Goal: Information Seeking & Learning: Learn about a topic

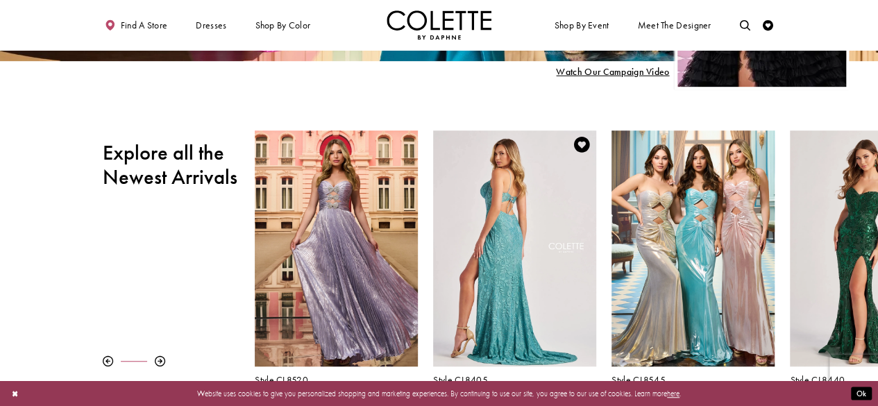
scroll to position [417, 0]
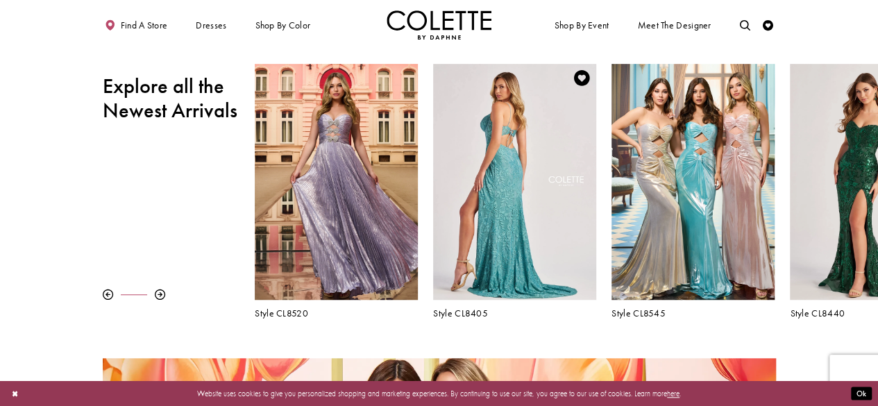
click at [532, 203] on div "Visit Colette by Daphne Style No. CL8405 Page" at bounding box center [514, 182] width 162 height 237
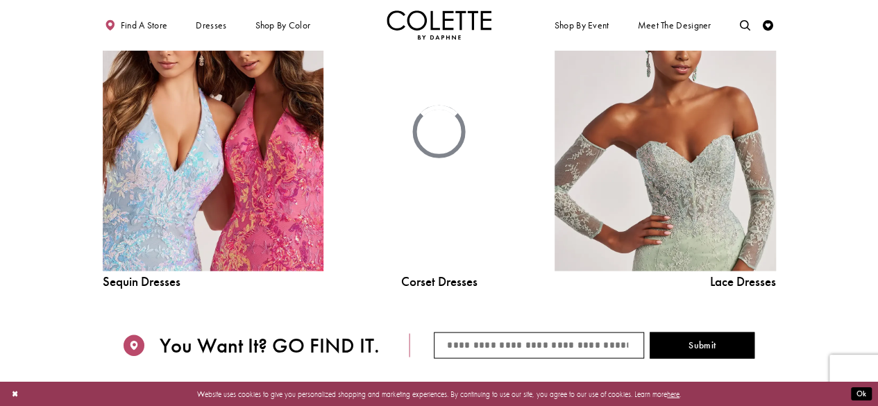
scroll to position [1250, 0]
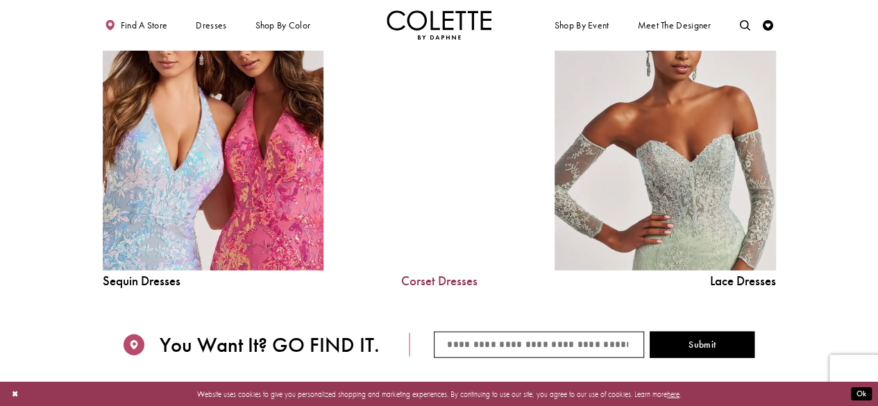
click at [443, 281] on link "Corset Dresses" at bounding box center [439, 280] width 158 height 13
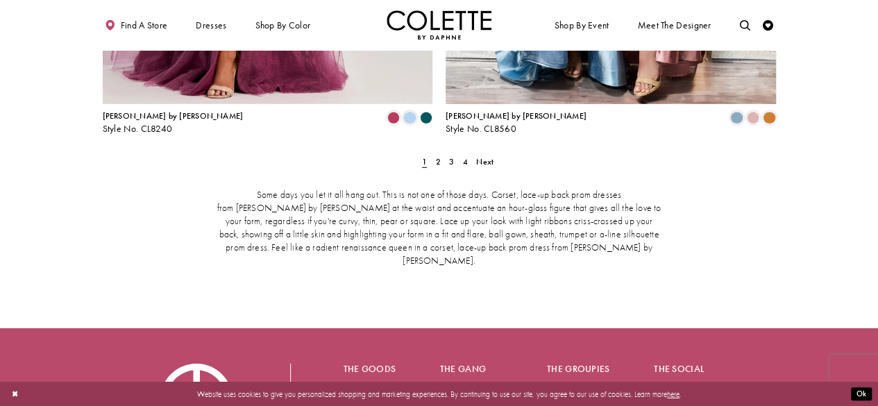
scroll to position [2014, 0]
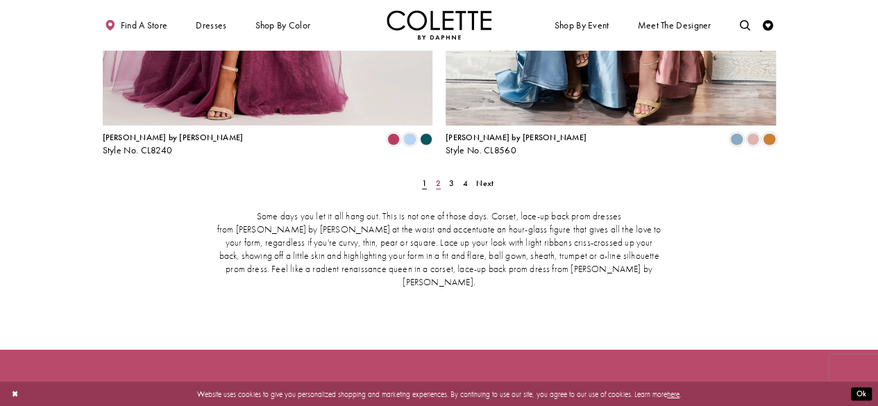
click at [440, 178] on span "2" at bounding box center [438, 183] width 5 height 11
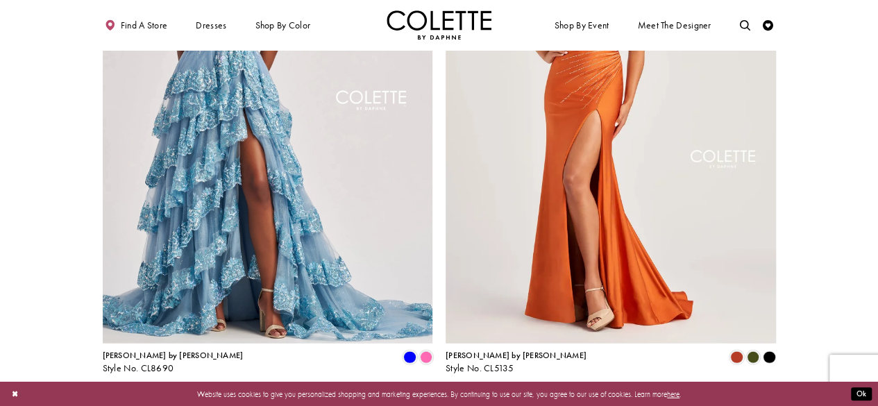
scroll to position [1932, 0]
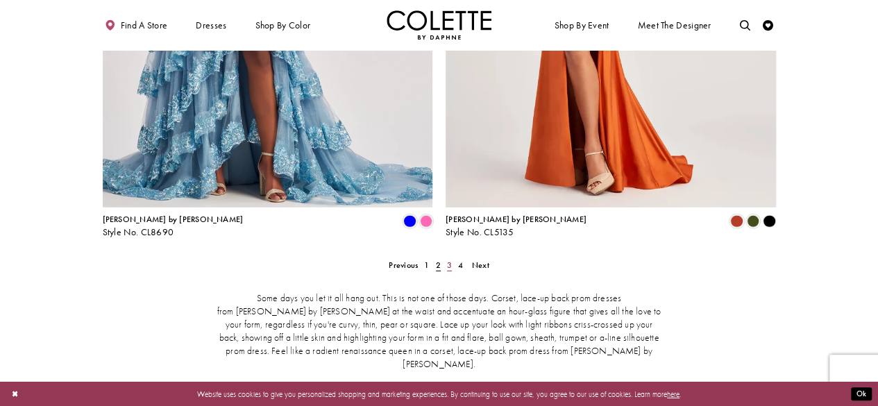
click at [450, 260] on span "3" at bounding box center [449, 265] width 5 height 11
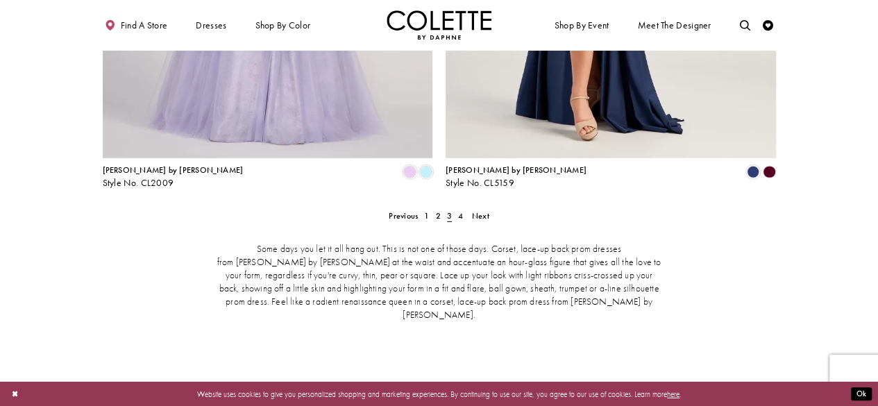
scroll to position [2001, 0]
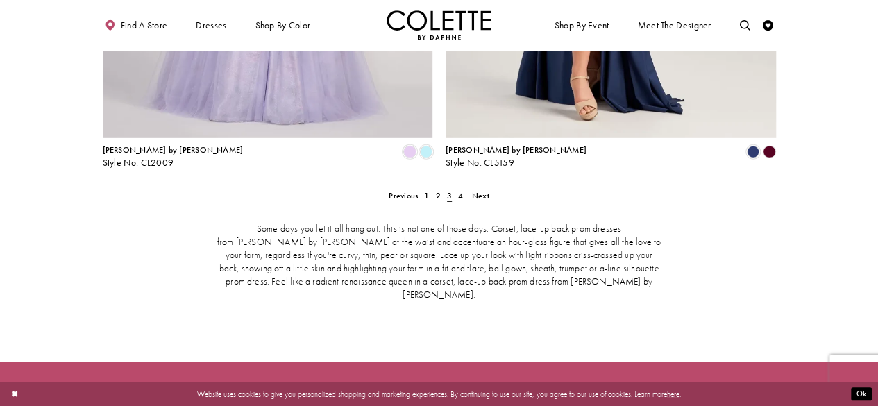
click at [462, 201] on div "Some days you let it all hang out. This is not one of those days. Corset, lace-…" at bounding box center [439, 262] width 673 height 123
click at [462, 190] on span "4" at bounding box center [460, 195] width 5 height 11
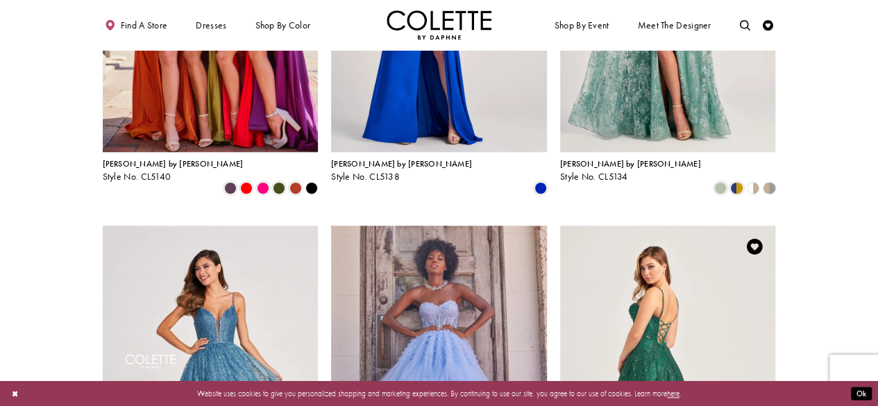
scroll to position [543, 0]
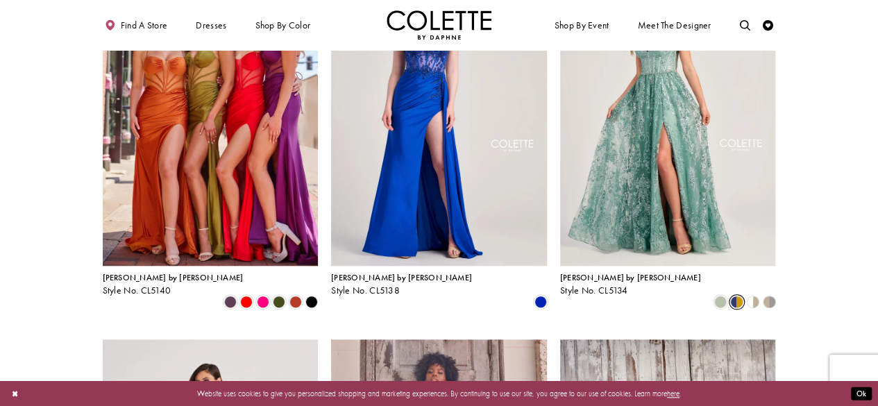
click at [735, 296] on span "Product List" at bounding box center [736, 302] width 12 height 12
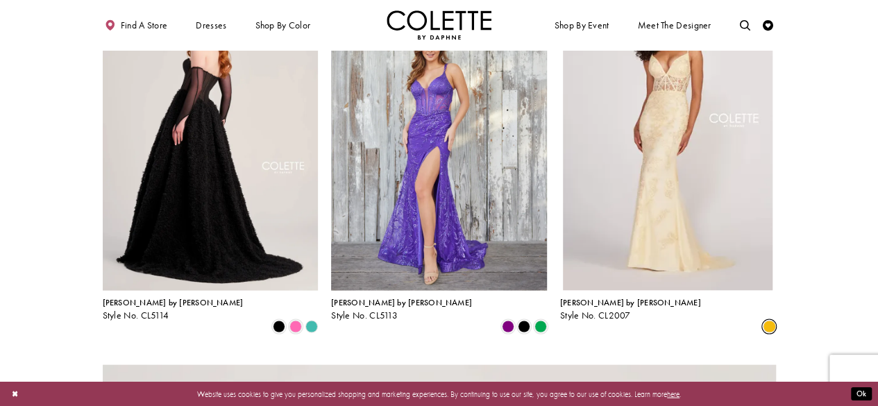
scroll to position [1307, 0]
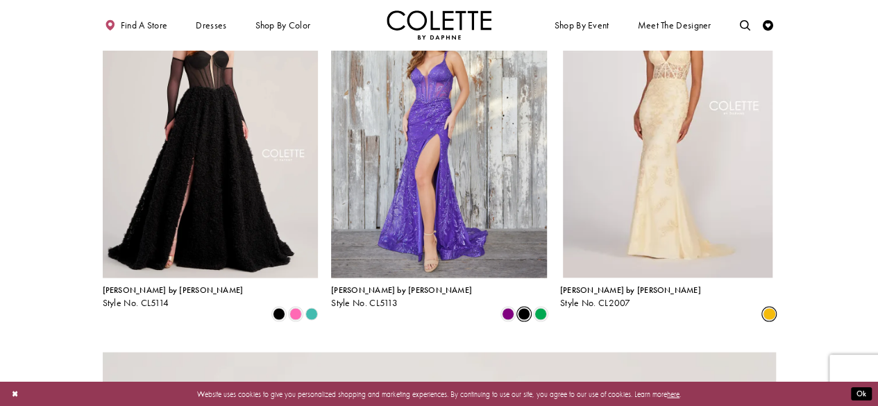
click at [526, 308] on span "Product List" at bounding box center [524, 314] width 12 height 12
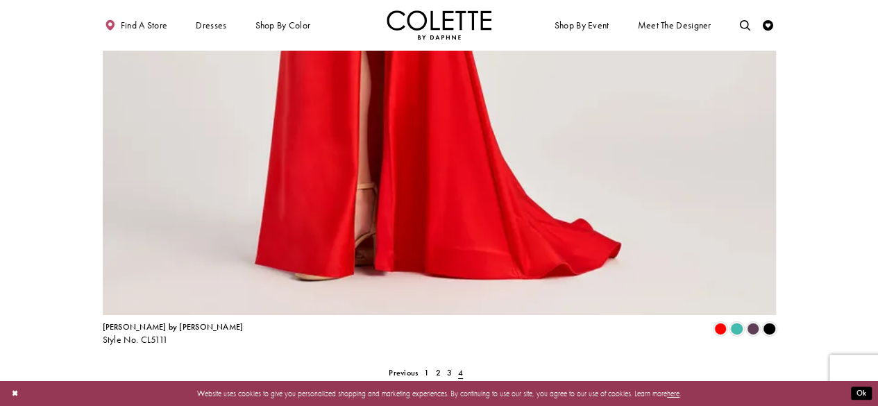
scroll to position [2418, 0]
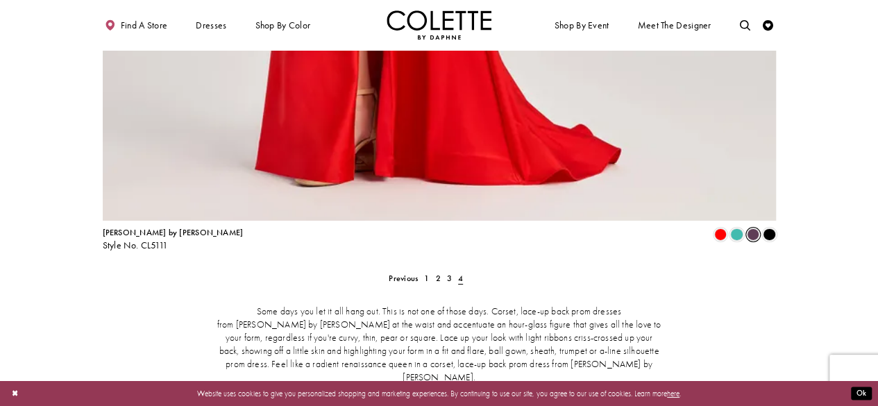
click at [756, 228] on span "Product List" at bounding box center [753, 234] width 12 height 12
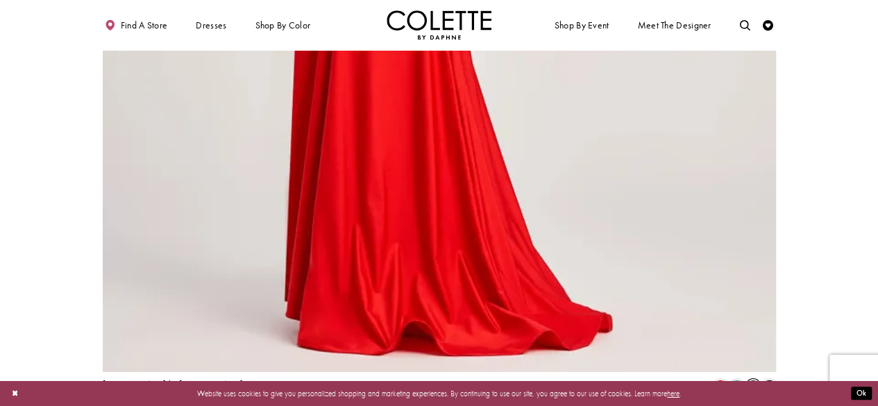
scroll to position [2487, 0]
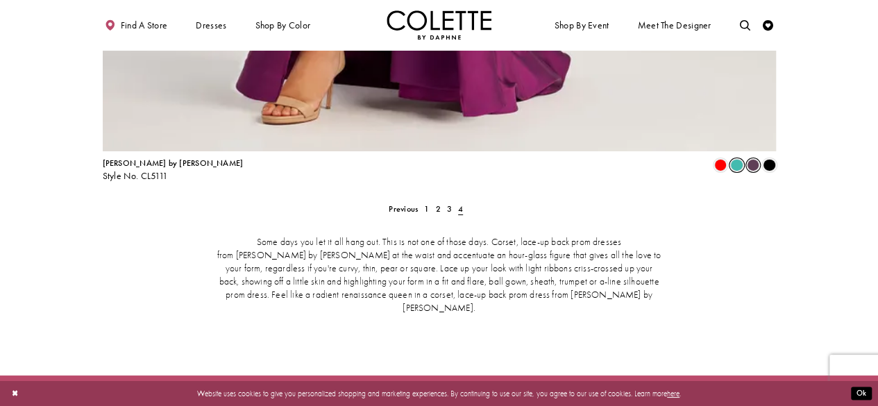
click at [735, 159] on span "Product List" at bounding box center [736, 165] width 12 height 12
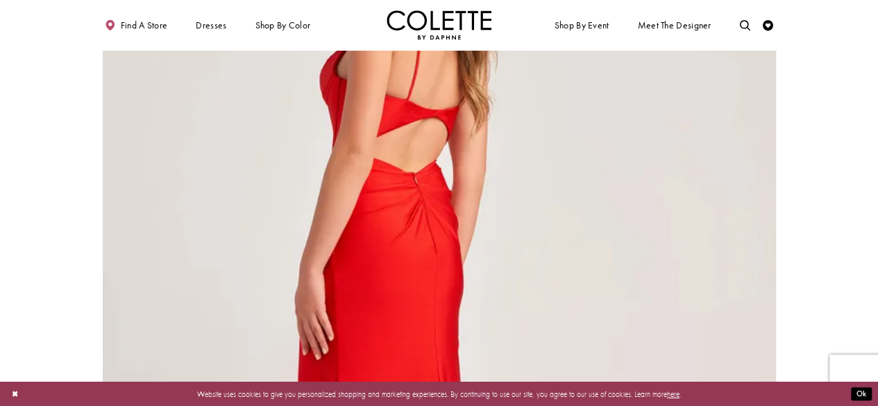
scroll to position [1723, 0]
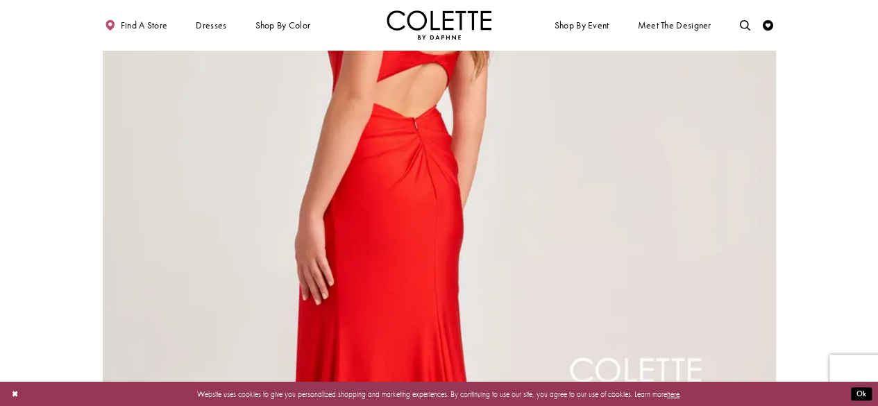
scroll to position [1932, 0]
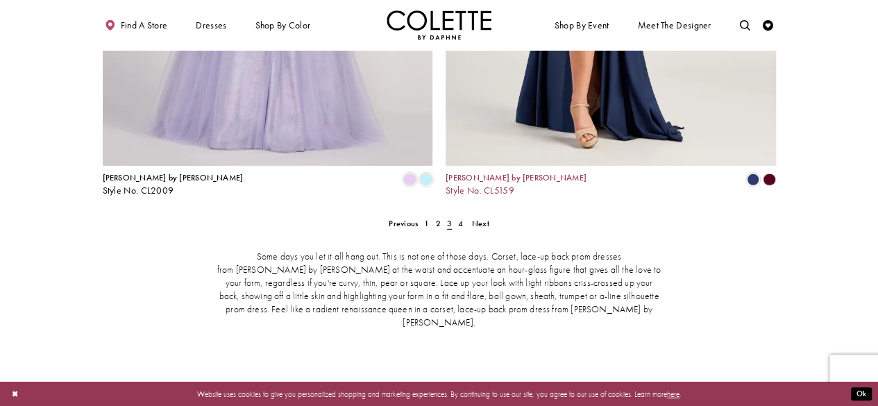
scroll to position [1973, 0]
click at [461, 219] on span "4" at bounding box center [460, 224] width 5 height 11
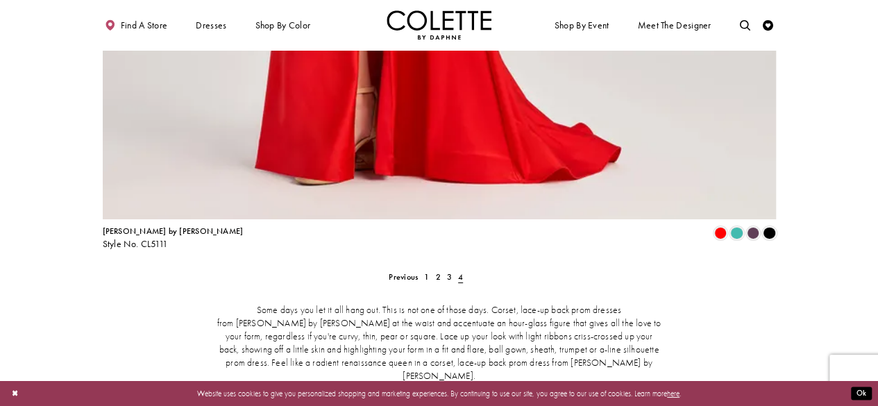
scroll to position [2487, 0]
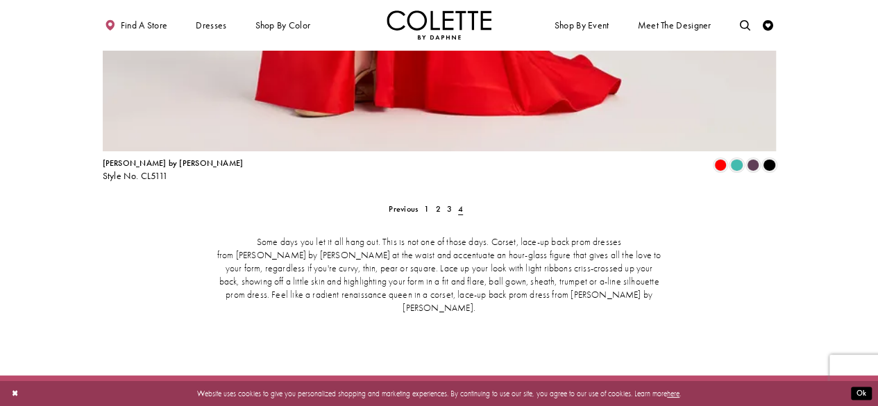
click at [458, 201] on span "4" at bounding box center [460, 208] width 11 height 15
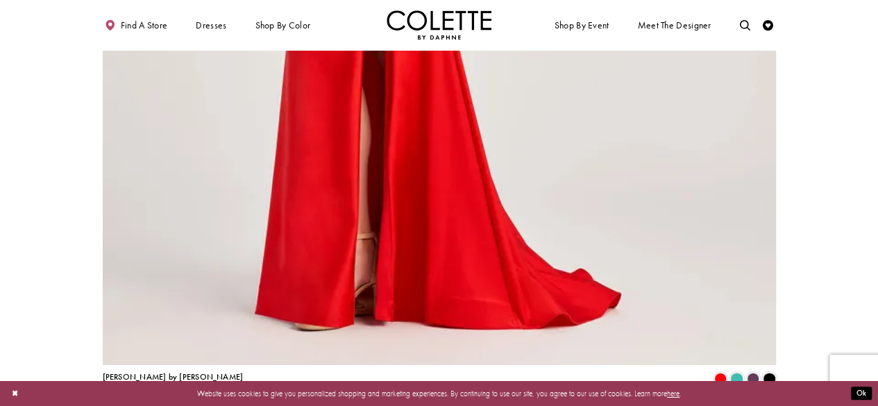
scroll to position [2418, 0]
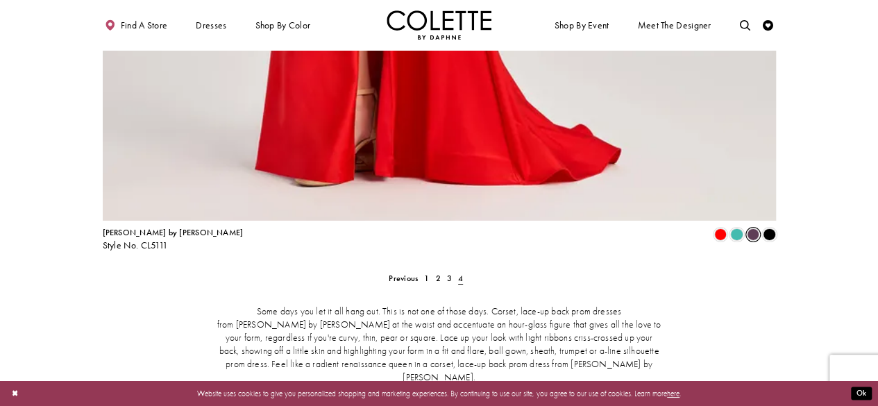
click at [753, 228] on span "Product List" at bounding box center [753, 234] width 12 height 12
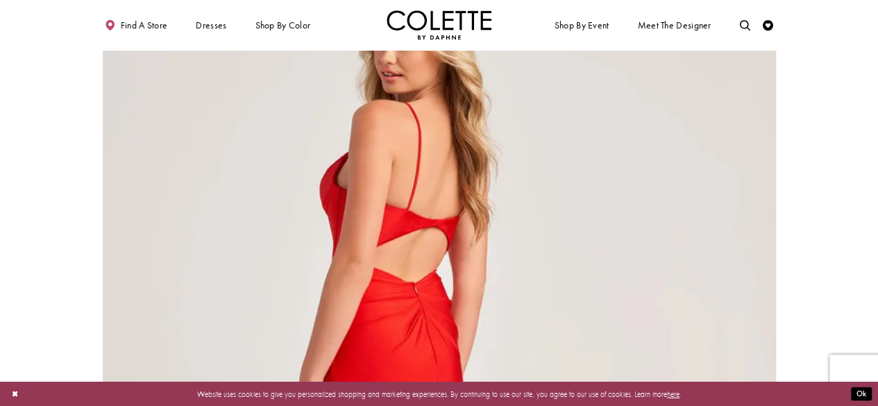
scroll to position [1723, 0]
